Goal: Task Accomplishment & Management: Manage account settings

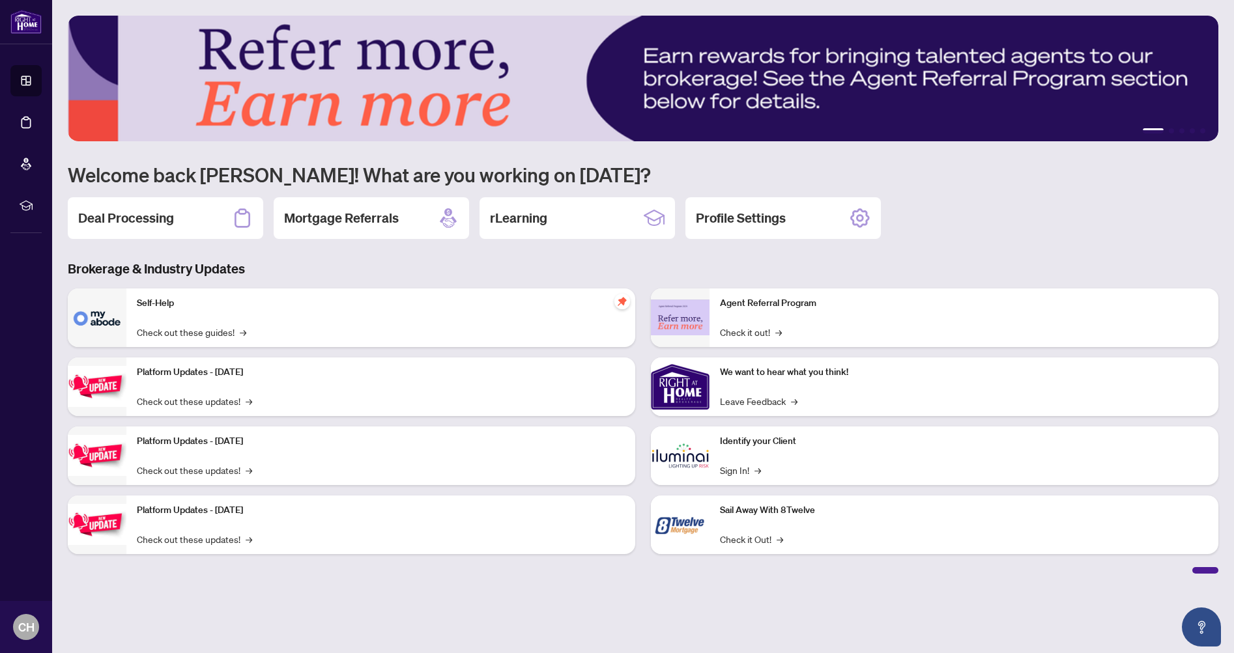
click at [153, 210] on h2 "Deal Processing" at bounding box center [126, 218] width 96 height 18
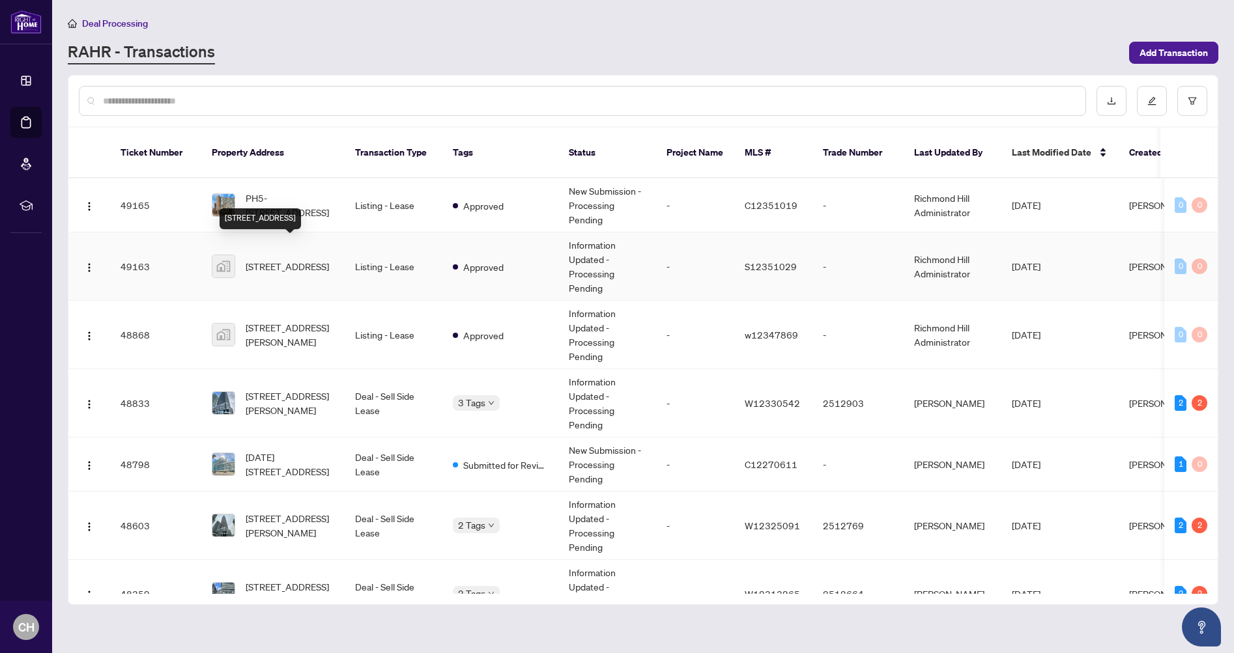
click at [296, 259] on span "[STREET_ADDRESS]" at bounding box center [287, 266] width 83 height 14
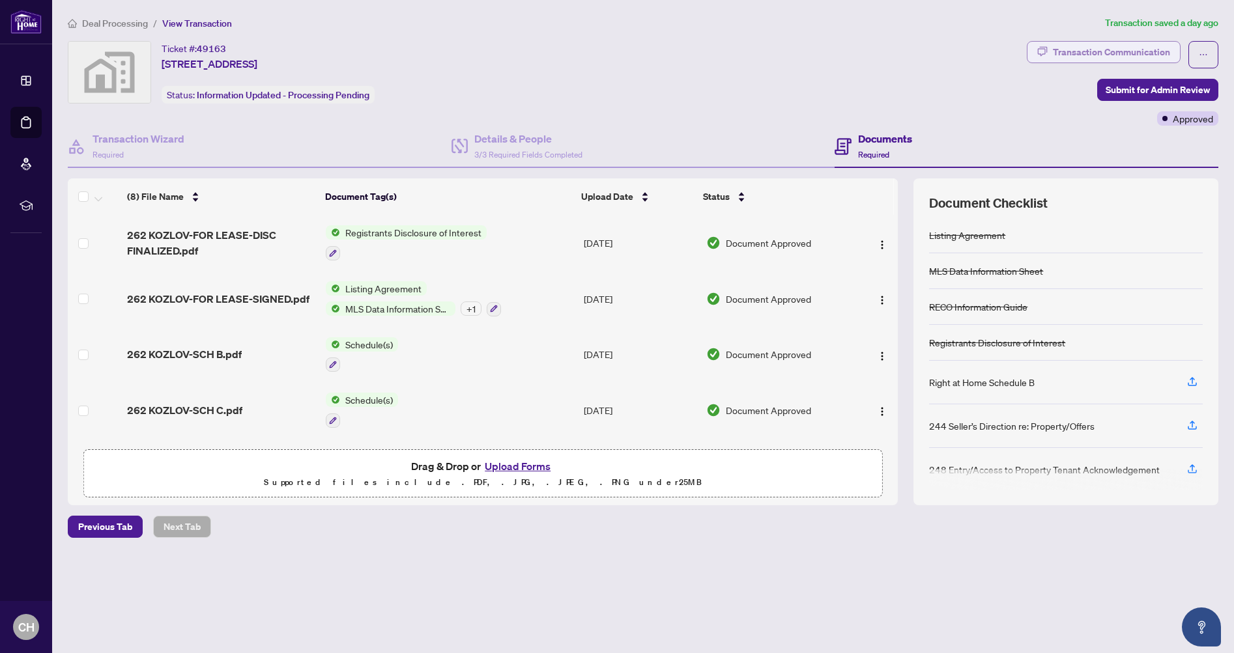
click at [1143, 50] on div "Transaction Communication" at bounding box center [1111, 52] width 117 height 21
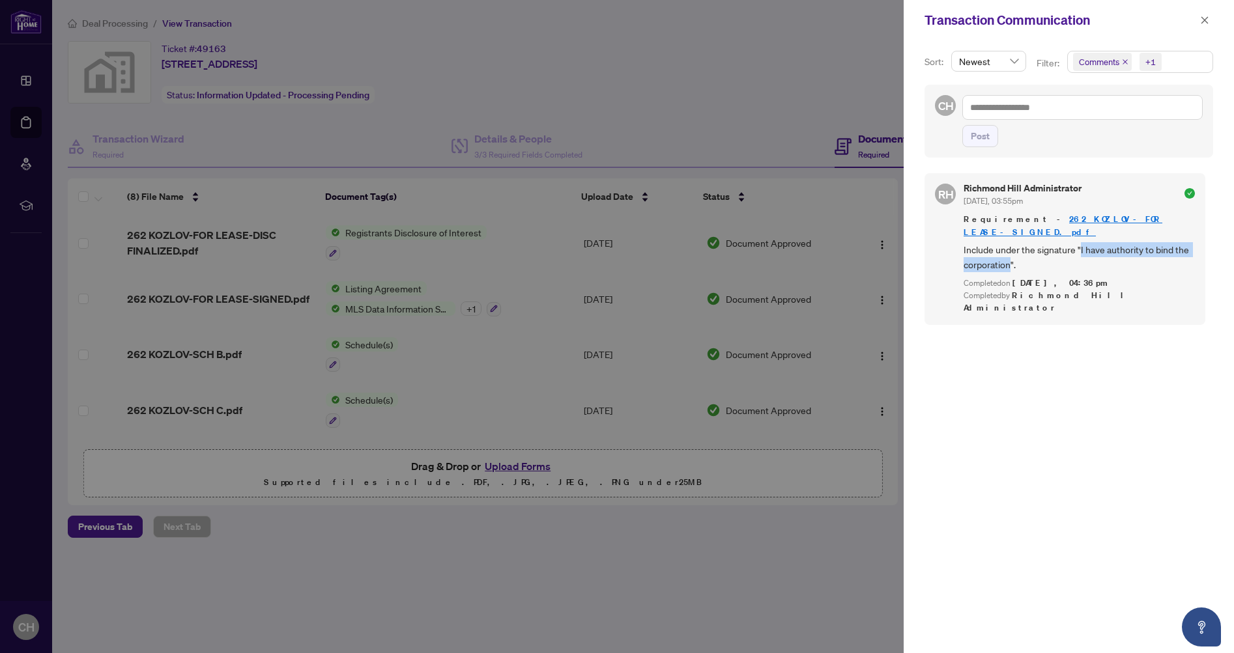
drag, startPoint x: 1079, startPoint y: 236, endPoint x: 1009, endPoint y: 252, distance: 71.6
click at [1010, 252] on span "Include under the signature "I have authority to bind the corporation"." at bounding box center [1078, 257] width 231 height 31
copy span "I have authority to bind the corporation"
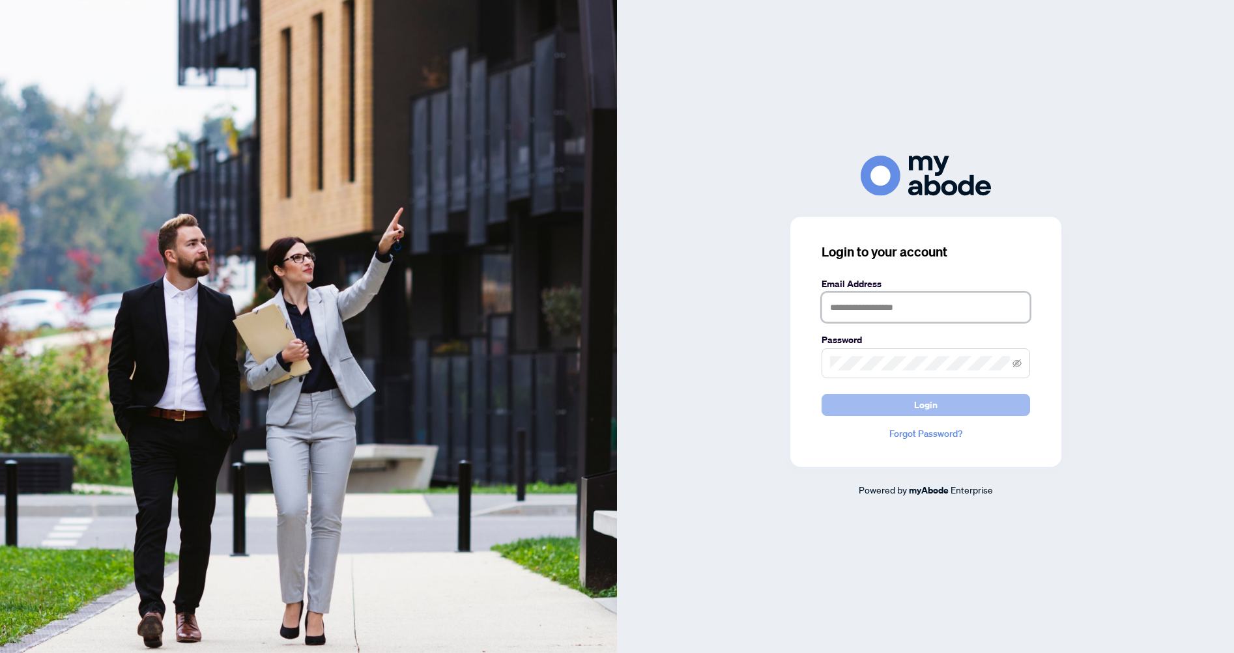
type input "**********"
click at [898, 408] on button "Login" at bounding box center [925, 405] width 208 height 22
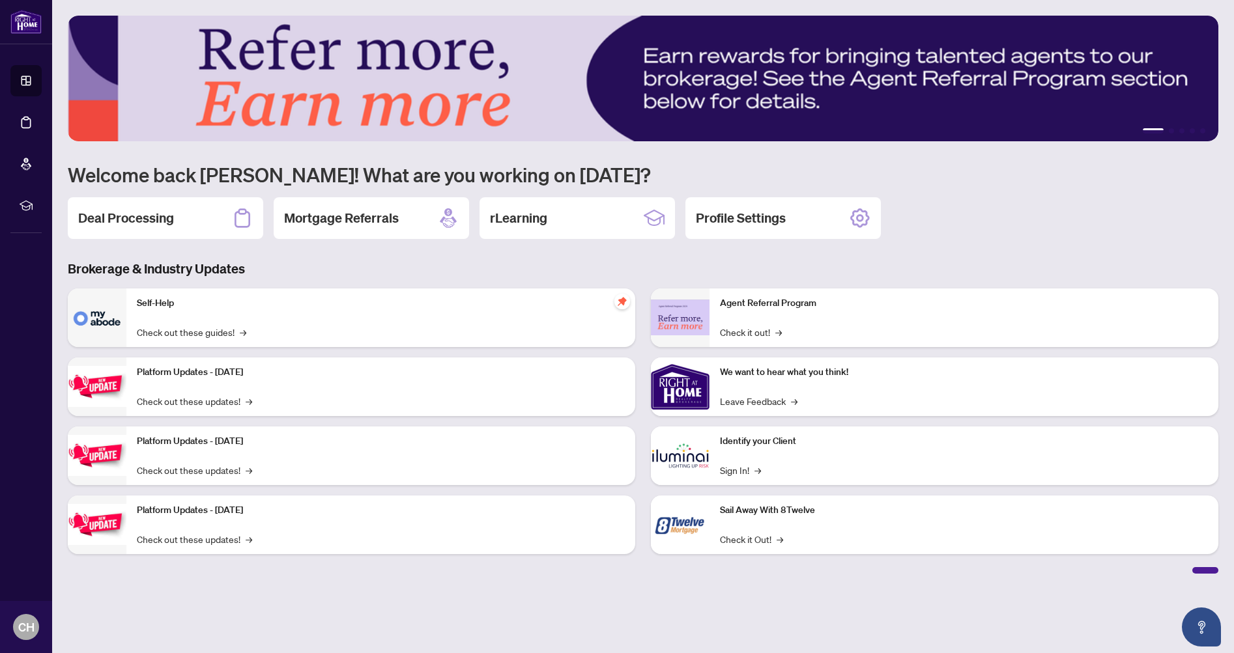
click at [195, 225] on div "Deal Processing" at bounding box center [165, 218] width 195 height 42
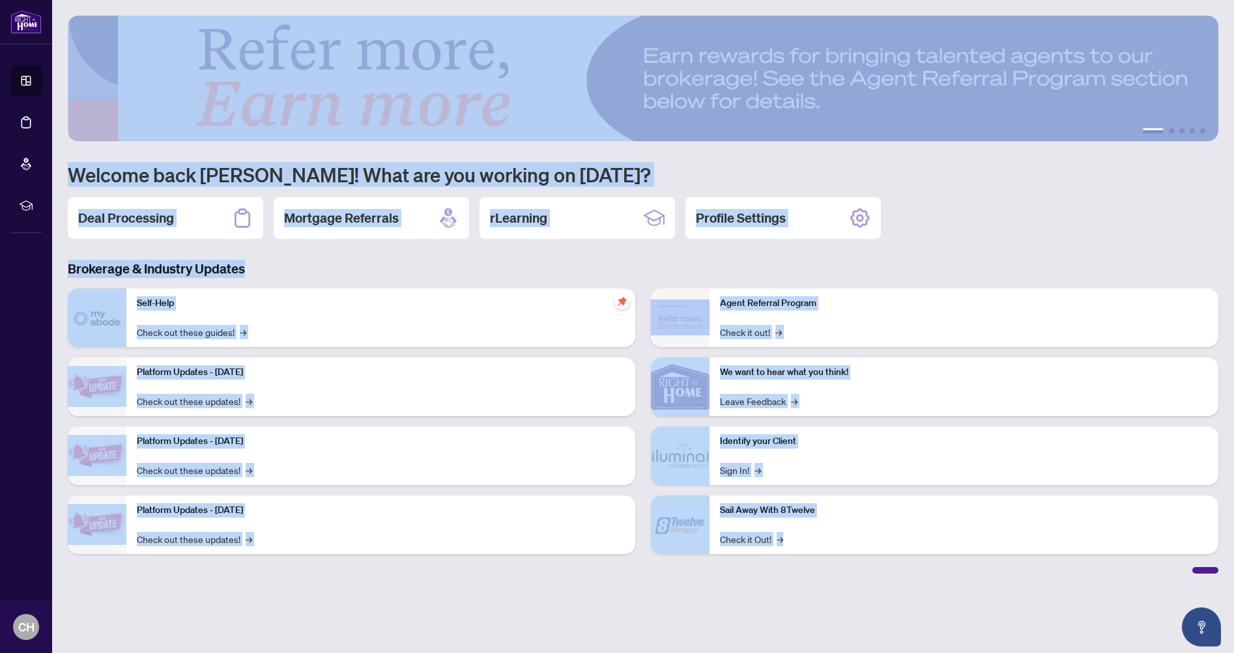
click at [195, 225] on main "1 2 3 4 5 Welcome back Carlo! What are you working on today? Deal Processing Mo…" at bounding box center [642, 326] width 1181 height 653
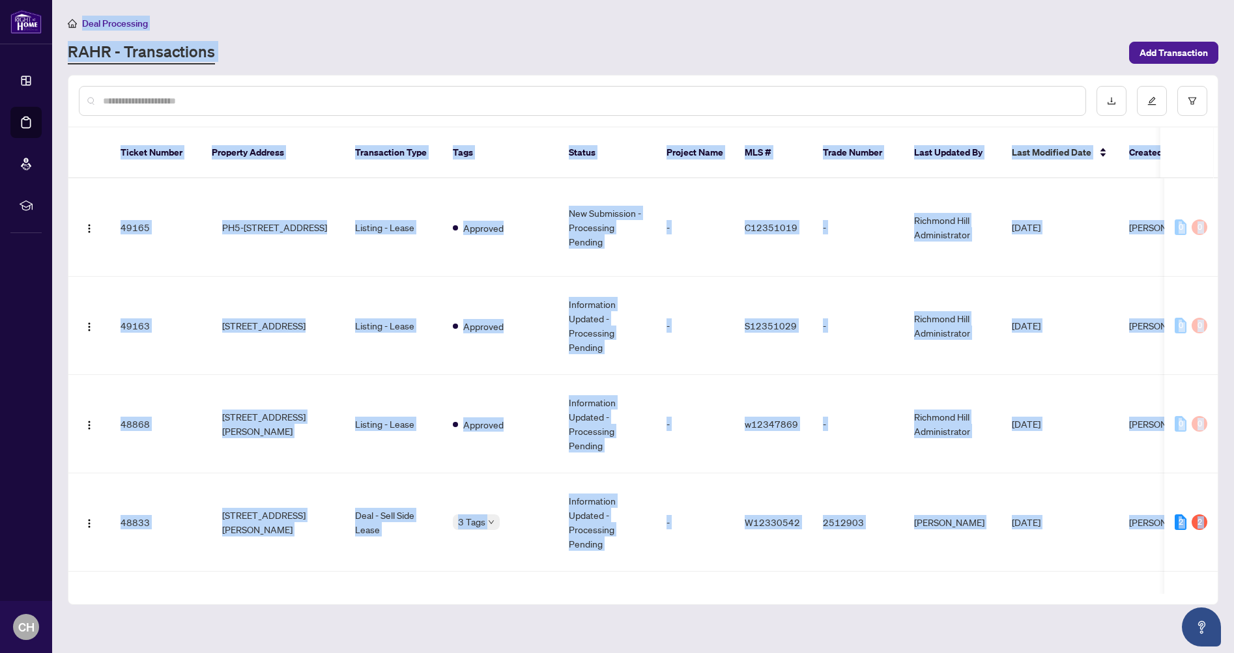
click at [255, 100] on input "text" at bounding box center [589, 101] width 972 height 14
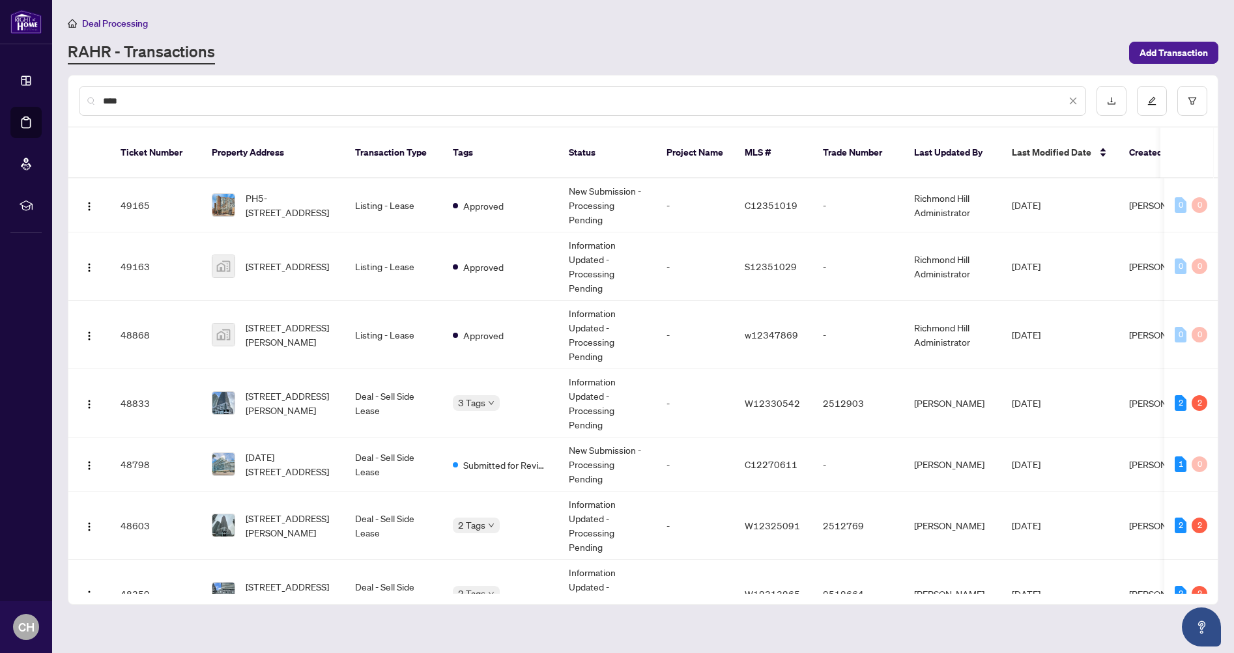
type input "****"
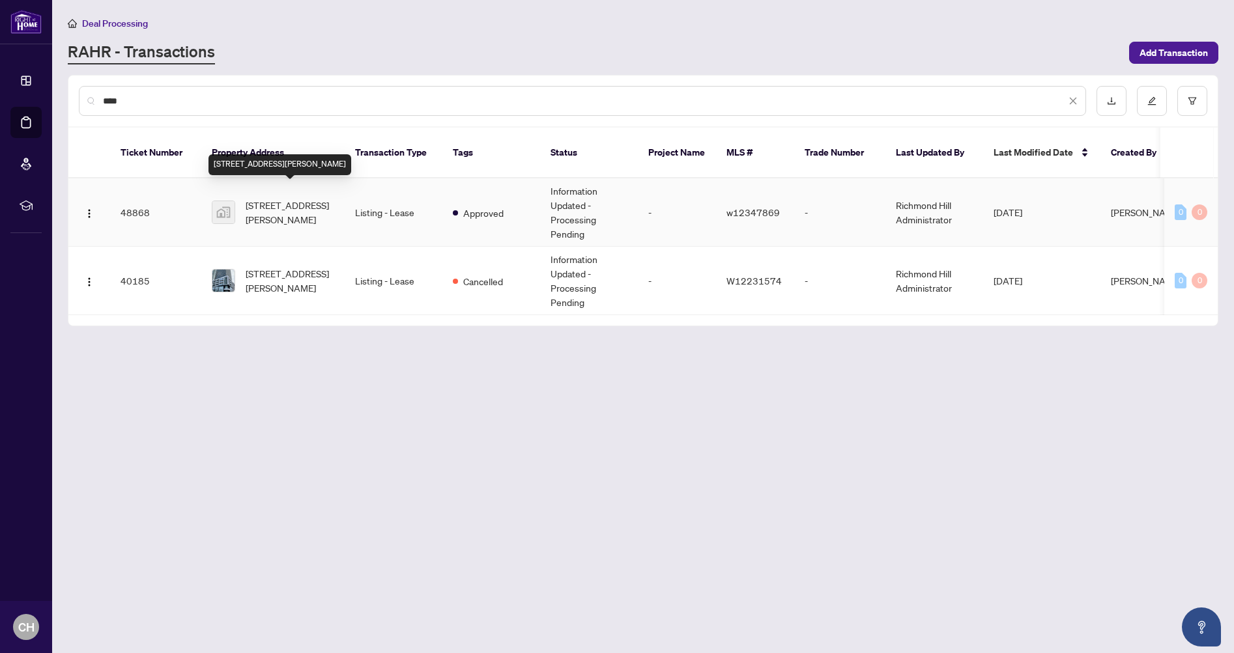
click at [290, 198] on span "[STREET_ADDRESS][PERSON_NAME]" at bounding box center [290, 212] width 89 height 29
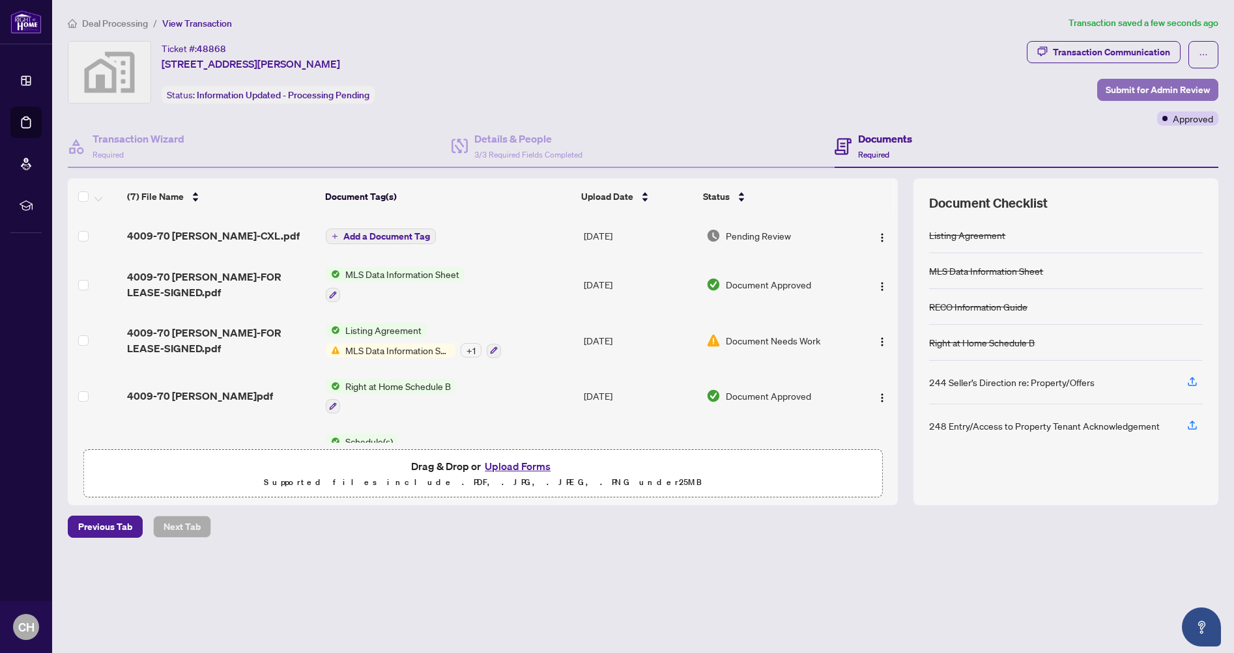
click at [1144, 91] on span "Submit for Admin Review" at bounding box center [1157, 89] width 104 height 21
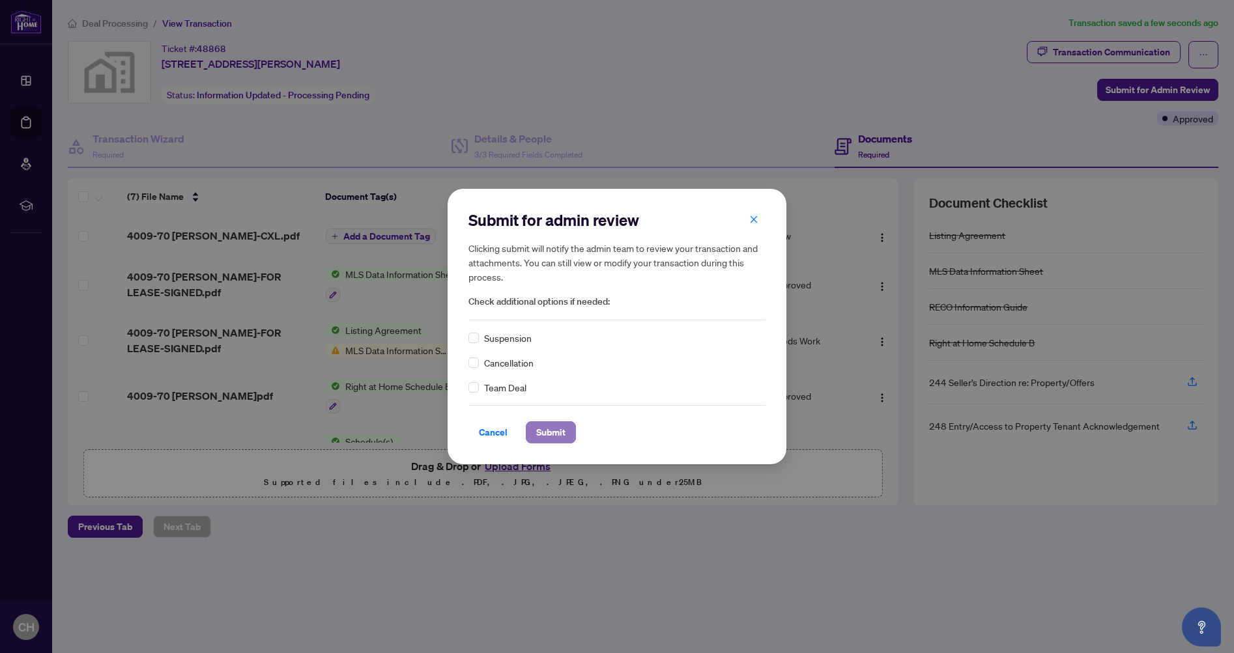
click at [561, 434] on span "Submit" at bounding box center [550, 432] width 29 height 21
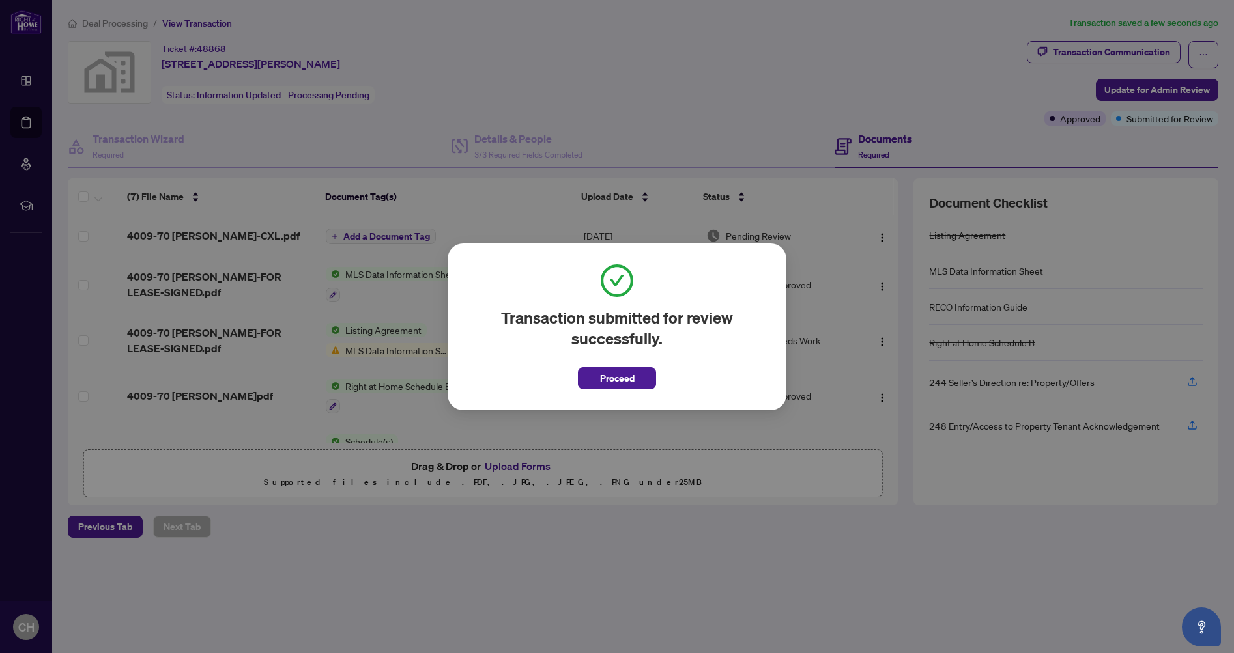
drag, startPoint x: 619, startPoint y: 379, endPoint x: 659, endPoint y: 361, distance: 44.0
click at [620, 378] on span "Proceed" at bounding box center [617, 378] width 35 height 21
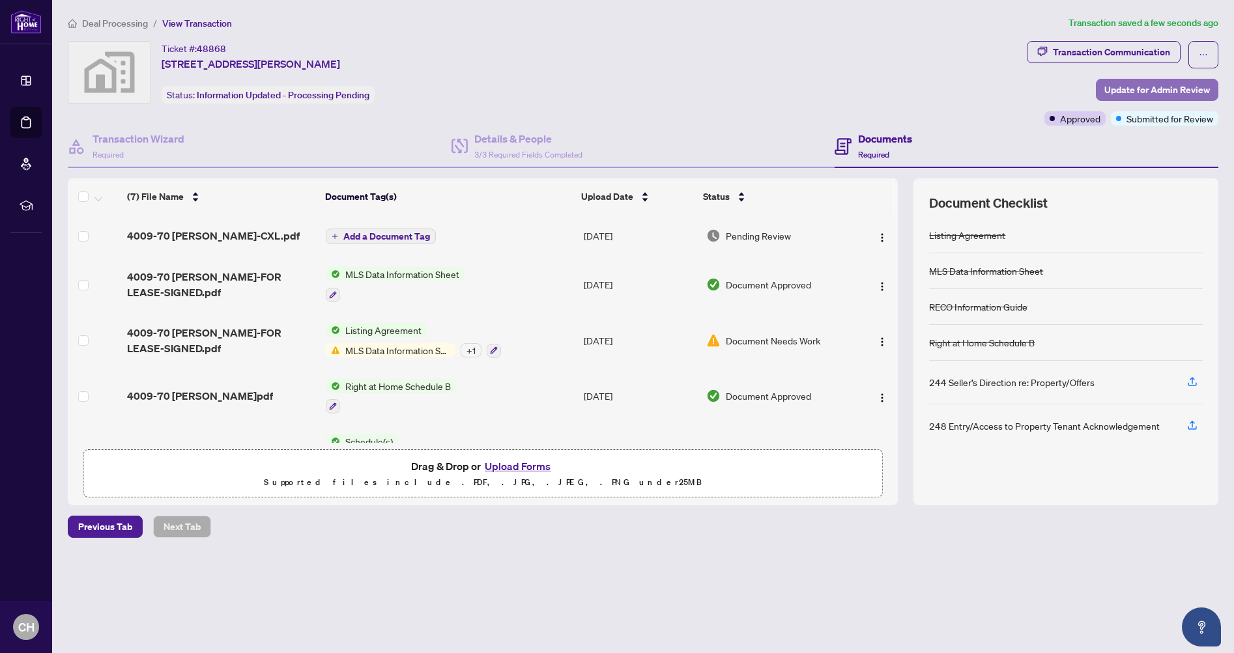
click at [1185, 91] on span "Update for Admin Review" at bounding box center [1157, 89] width 106 height 21
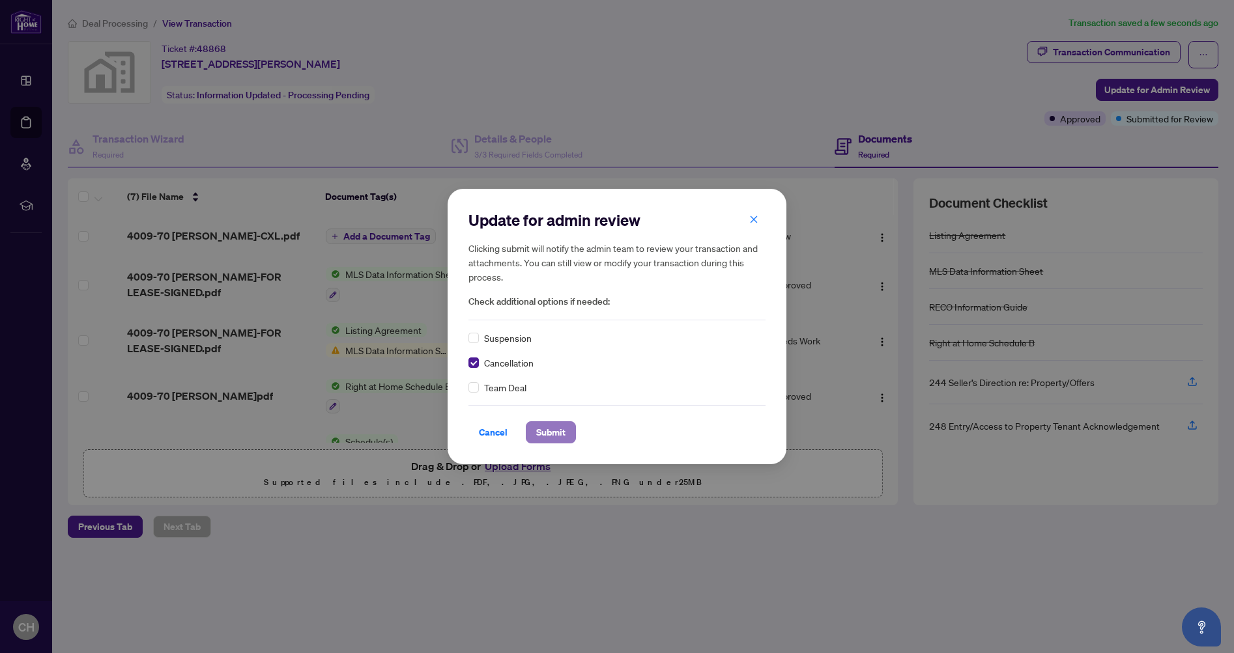
click at [548, 432] on span "Submit" at bounding box center [550, 432] width 29 height 21
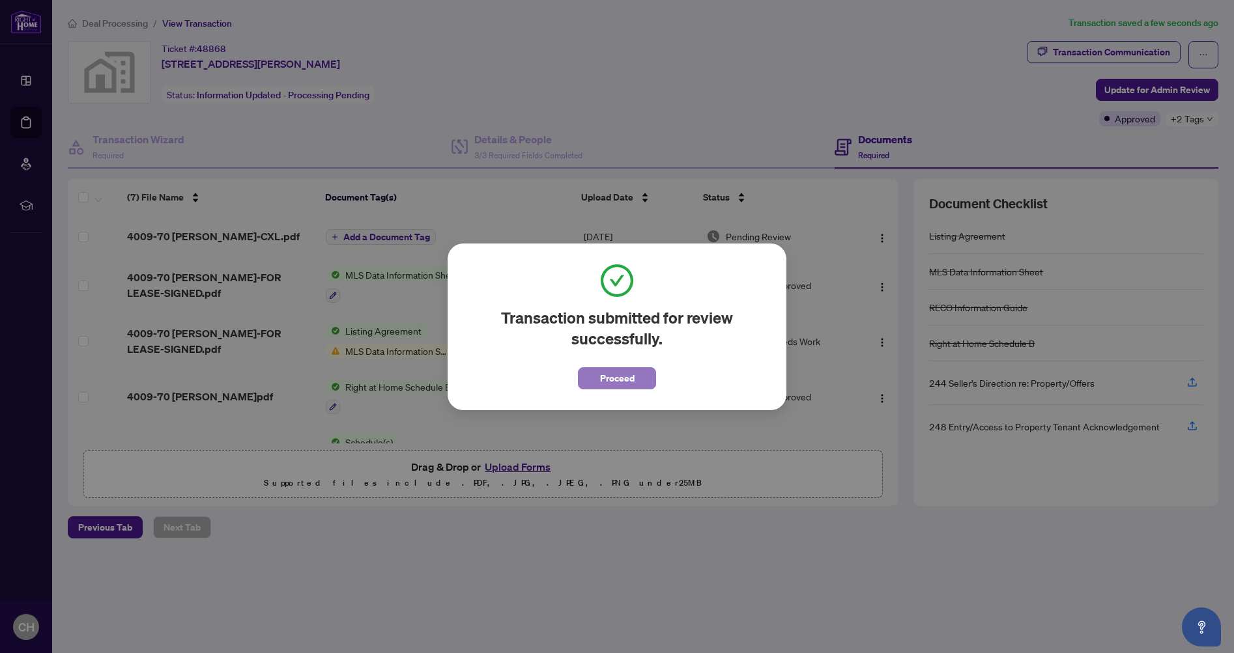
click at [611, 383] on span "Proceed" at bounding box center [617, 378] width 35 height 21
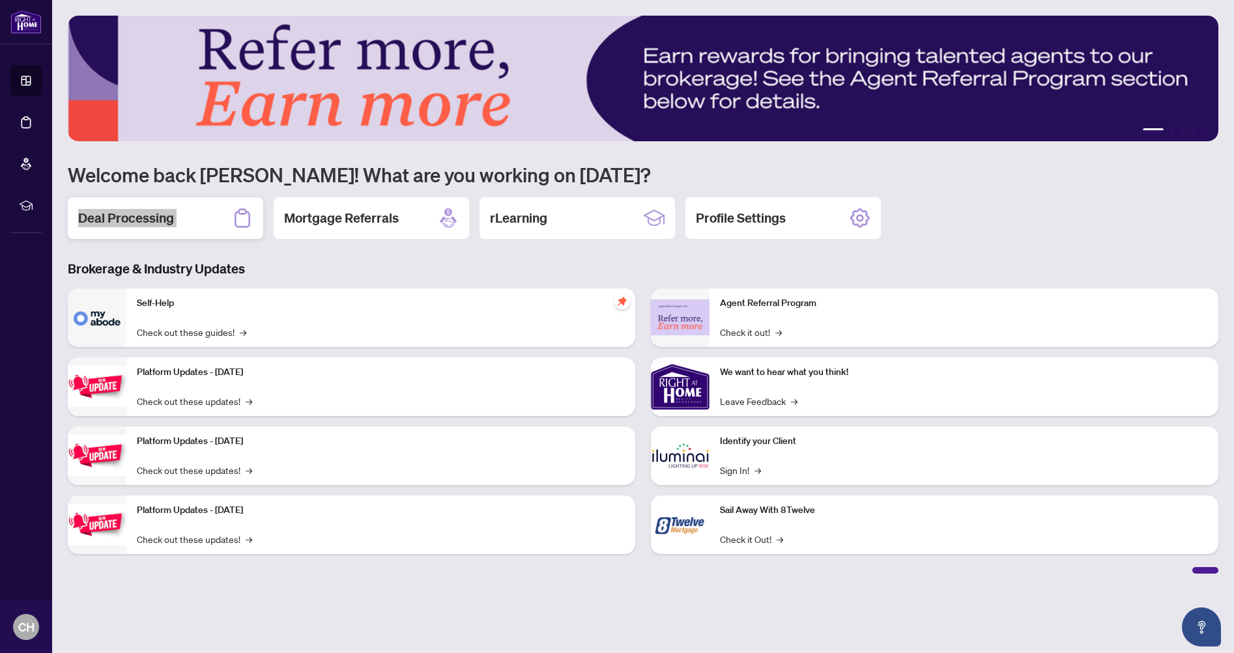
click at [151, 224] on h2 "Deal Processing" at bounding box center [126, 218] width 96 height 18
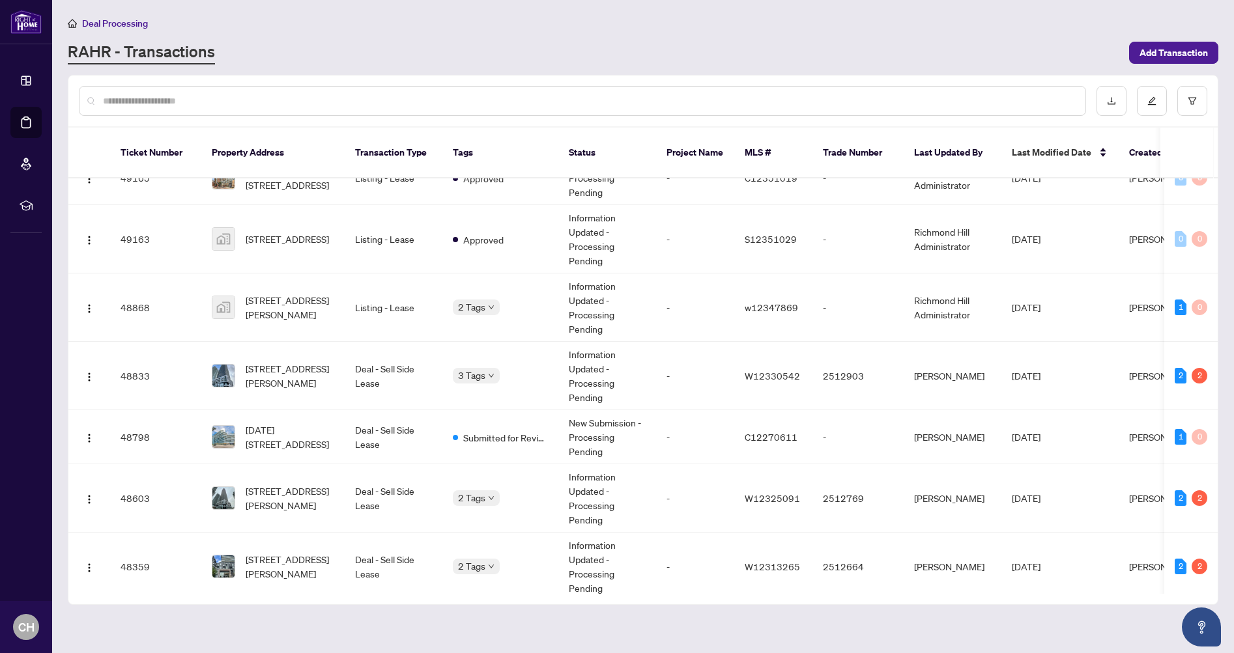
scroll to position [29, 0]
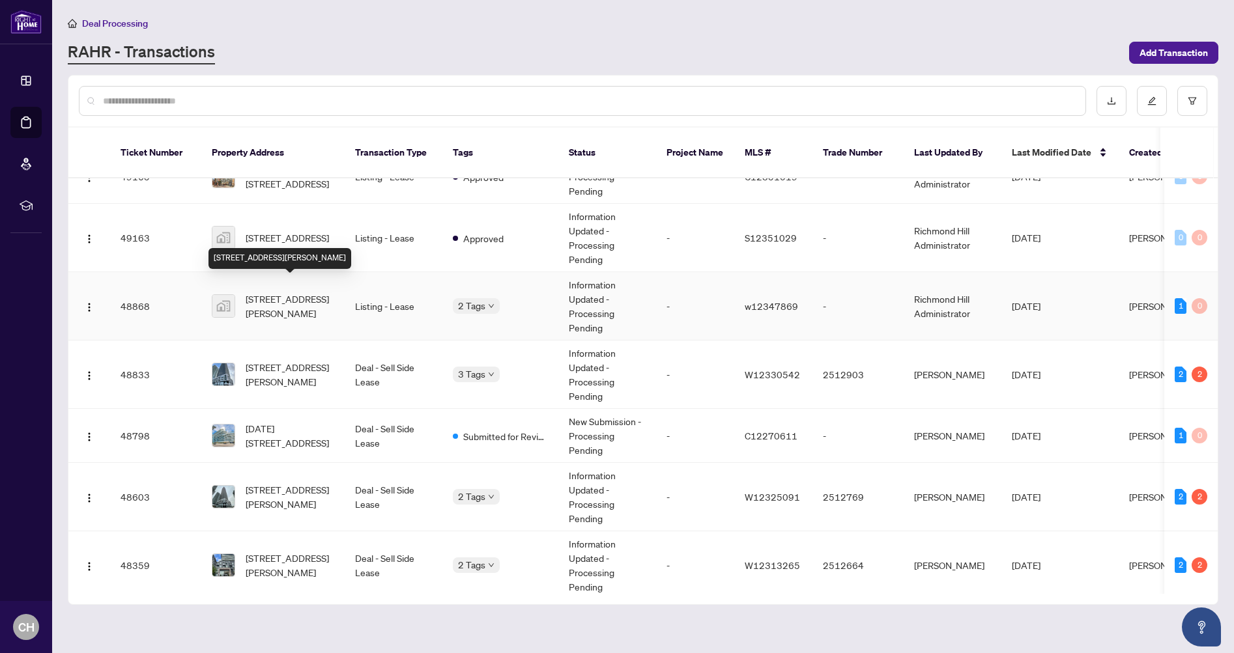
click at [292, 293] on span "[STREET_ADDRESS][PERSON_NAME]" at bounding box center [290, 306] width 89 height 29
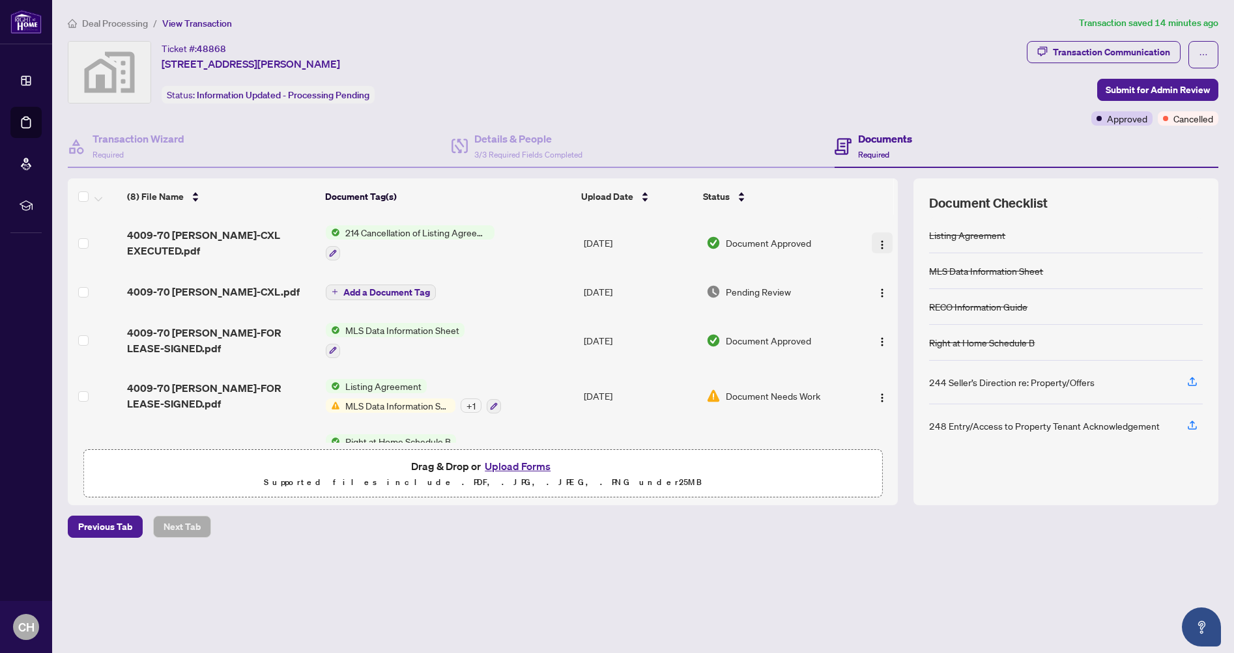
click at [877, 243] on img "button" at bounding box center [882, 245] width 10 height 10
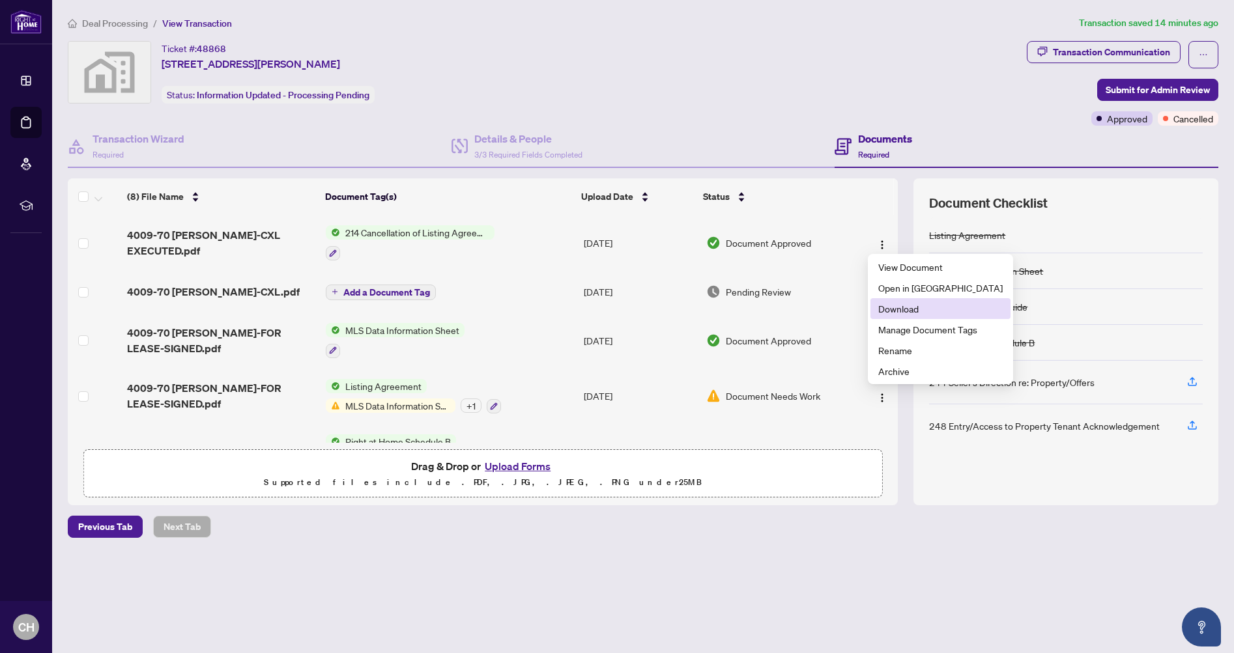
click at [890, 310] on span "Download" at bounding box center [940, 309] width 124 height 14
